Goal: Task Accomplishment & Management: Manage account settings

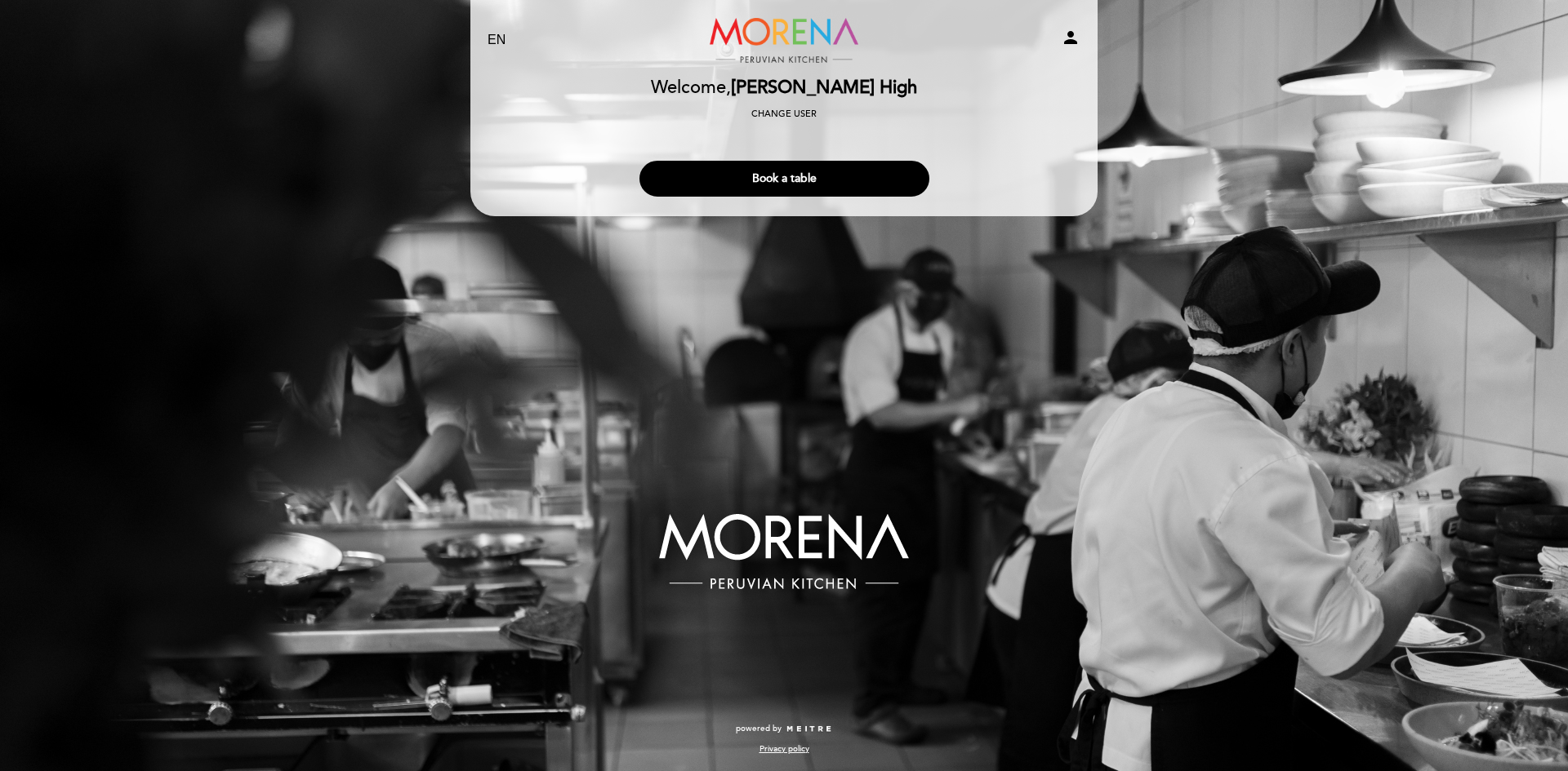
click at [1005, 480] on div "EN ES PT Morena Peruvian Kitchen person Welcome Welcome, [PERSON_NAME] High Cha…" at bounding box center [784, 385] width 1568 height 771
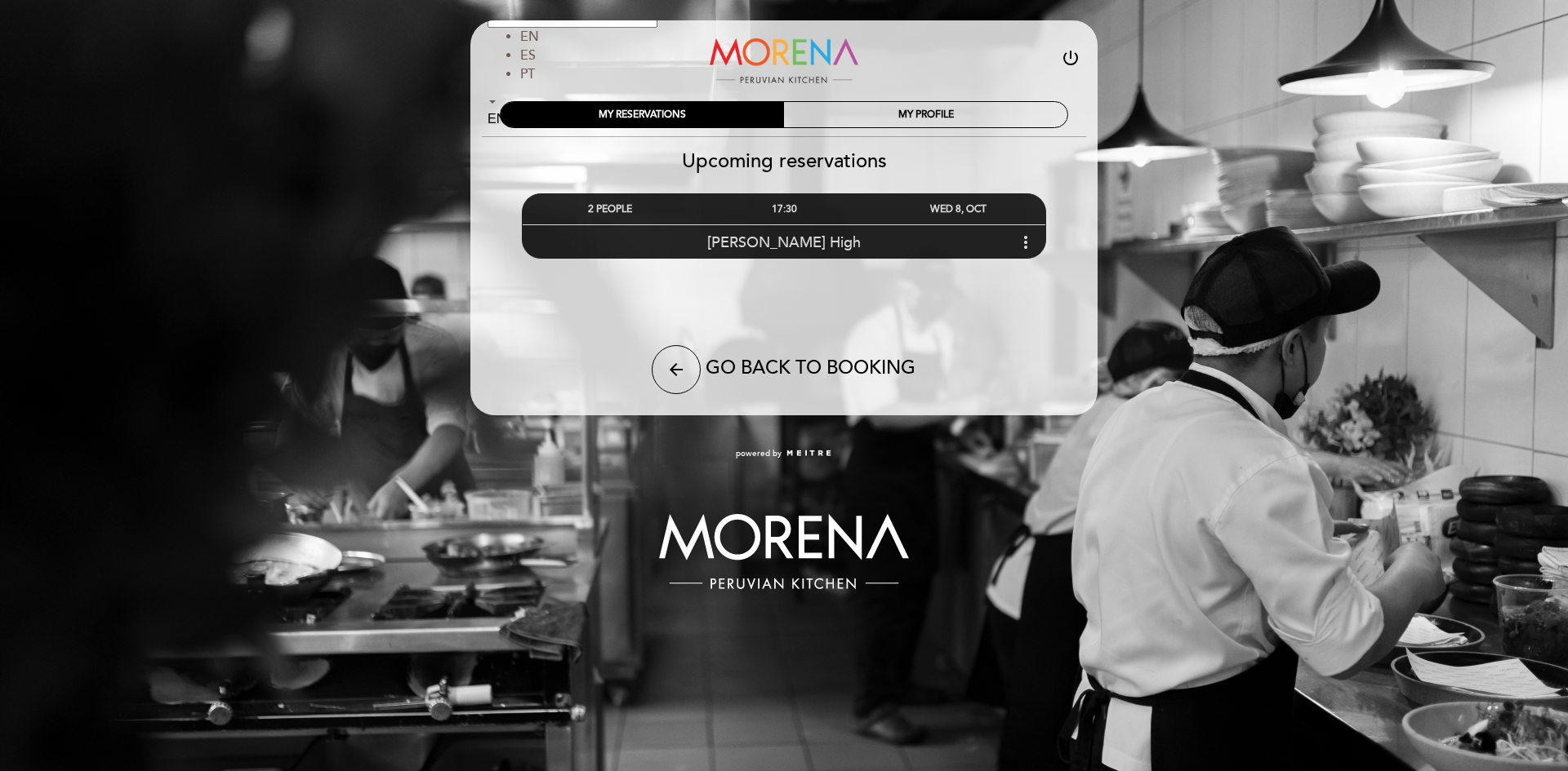
click at [802, 209] on div "17:30" at bounding box center [784, 209] width 174 height 31
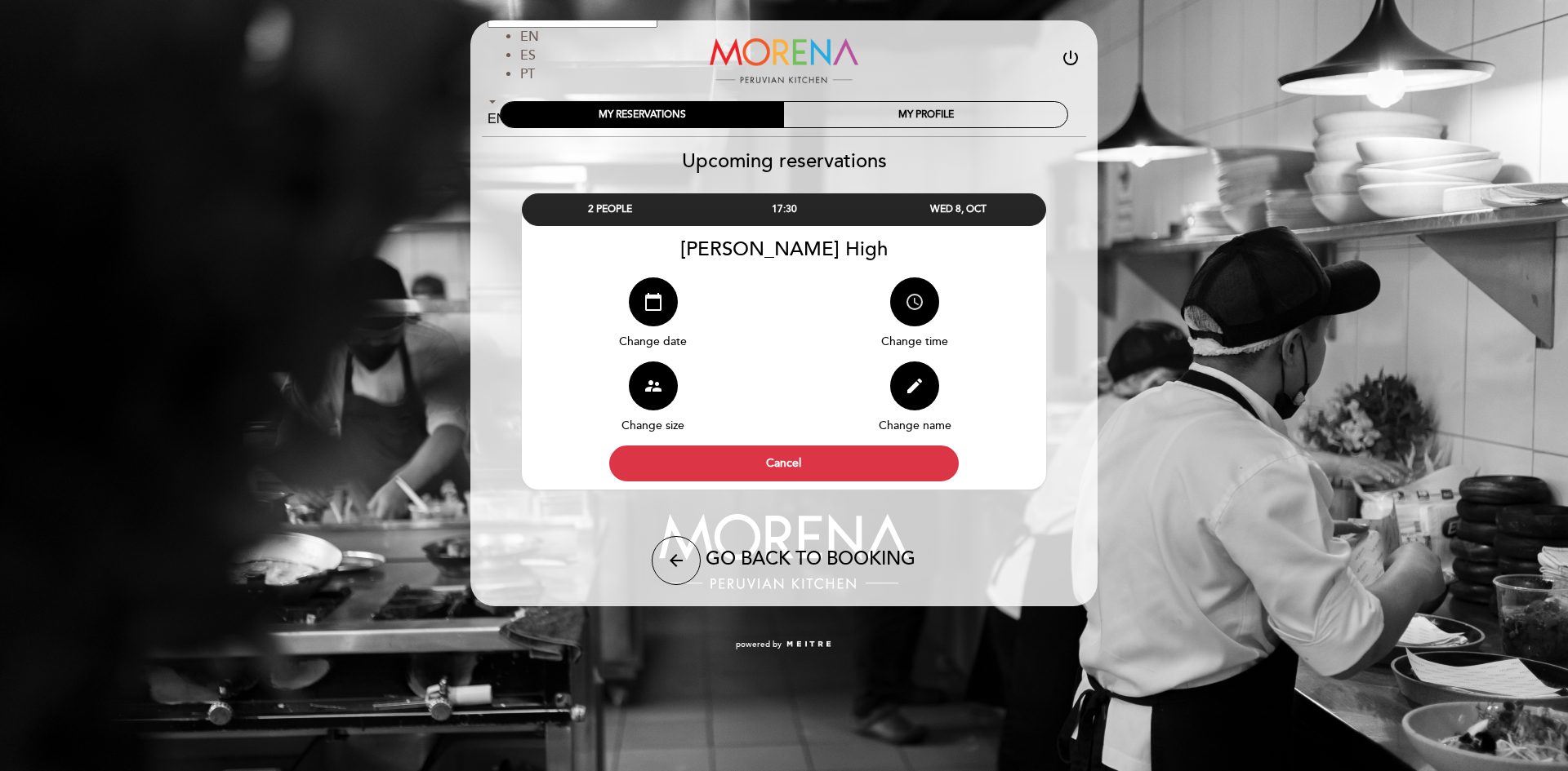
click at [903, 305] on button "access_time" at bounding box center [914, 302] width 49 height 49
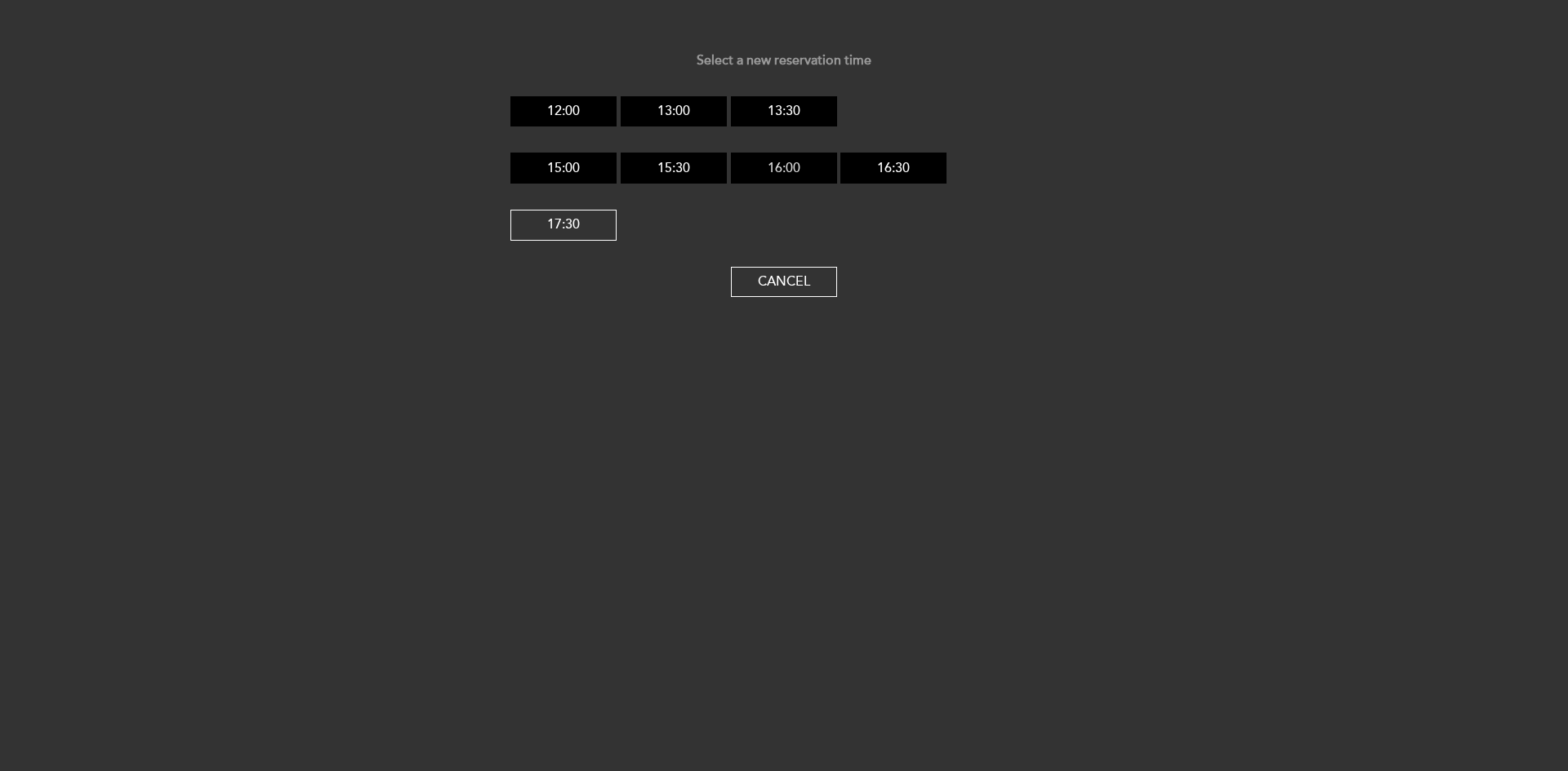
click at [771, 163] on button "16:00" at bounding box center [784, 168] width 107 height 31
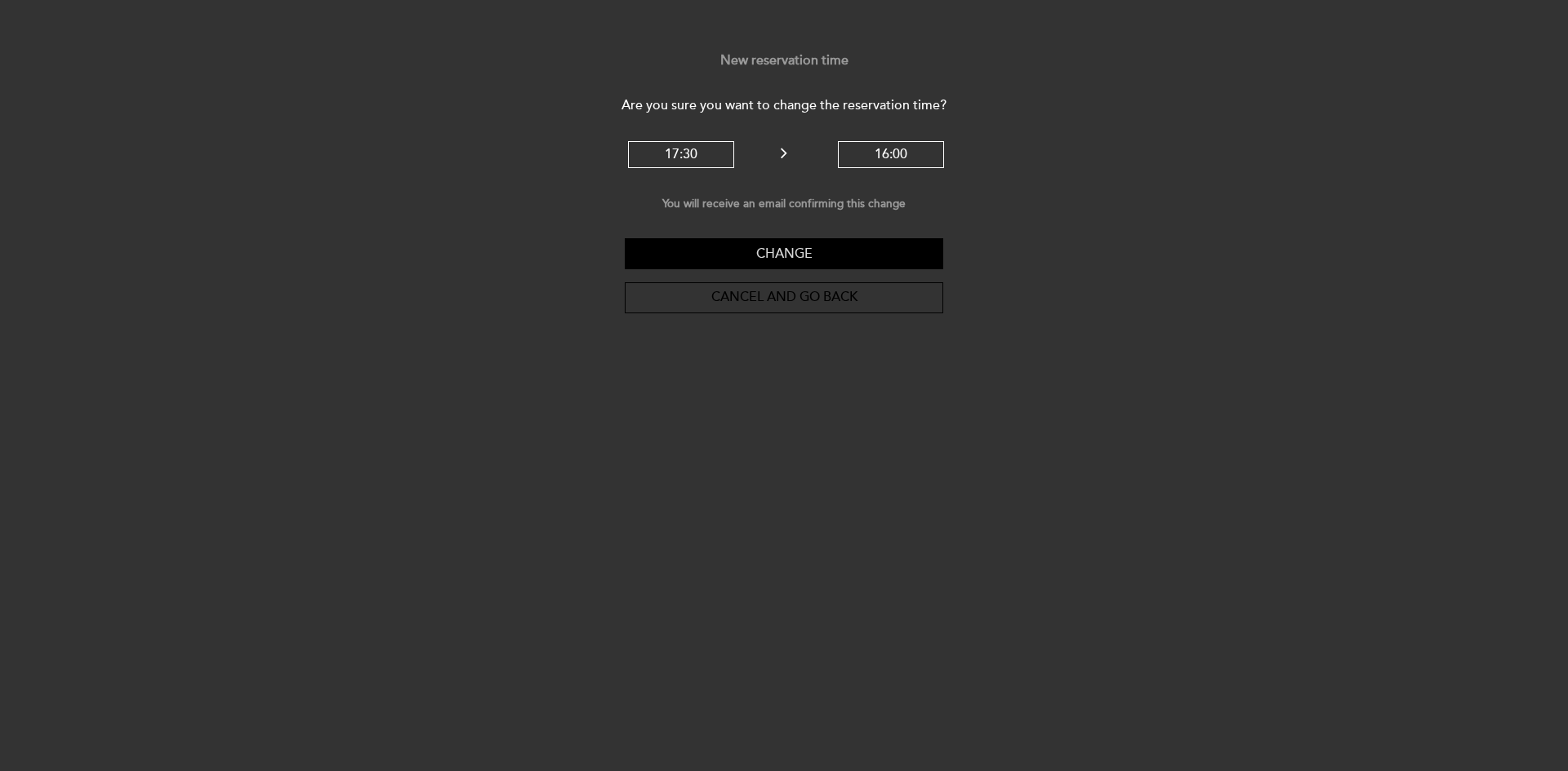
click at [846, 246] on button "Change" at bounding box center [784, 255] width 319 height 31
